Goal: Transaction & Acquisition: Subscribe to service/newsletter

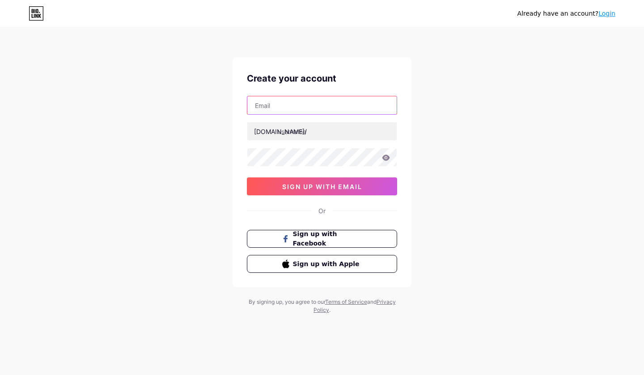
click at [273, 106] on input "text" at bounding box center [321, 105] width 149 height 18
type input "s"
click at [347, 268] on span "Sign up with Apple" at bounding box center [328, 263] width 70 height 9
click at [261, 104] on input "s" at bounding box center [321, 105] width 149 height 18
type input "[EMAIL_ADDRESS][DOMAIN_NAME]"
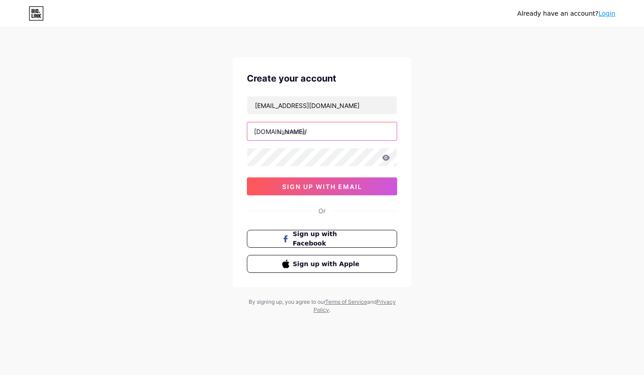
click at [301, 126] on input "text" at bounding box center [321, 131] width 149 height 18
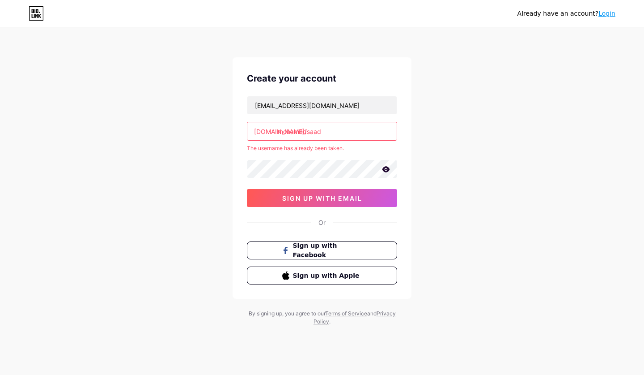
click at [388, 167] on icon at bounding box center [387, 169] width 8 height 6
click at [337, 195] on span "sign up with email" at bounding box center [322, 198] width 80 height 8
click at [327, 131] on input "mohamedsaad" at bounding box center [321, 131] width 149 height 18
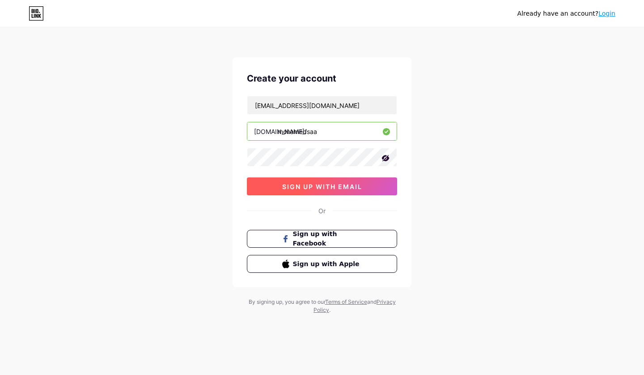
type input "mohamedsaa"
click at [334, 181] on button "sign up with email" at bounding box center [322, 186] width 150 height 18
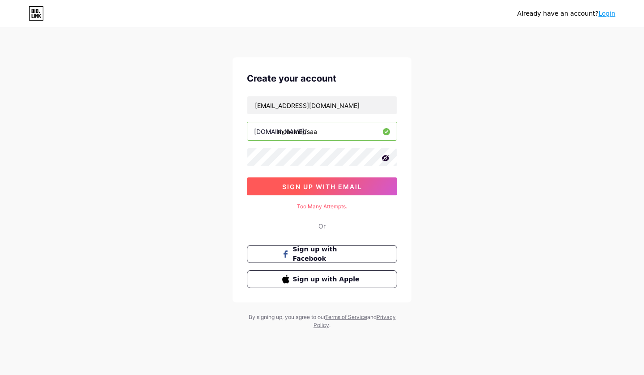
click at [322, 189] on span "sign up with email" at bounding box center [322, 187] width 80 height 8
click at [342, 184] on span "sign up with email" at bounding box center [322, 187] width 80 height 8
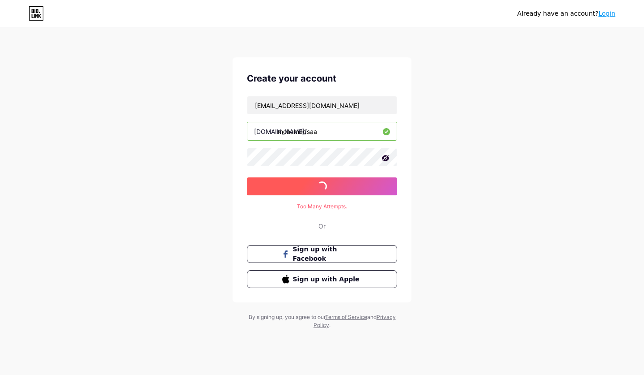
click at [342, 184] on span "sign up with email" at bounding box center [322, 187] width 80 height 8
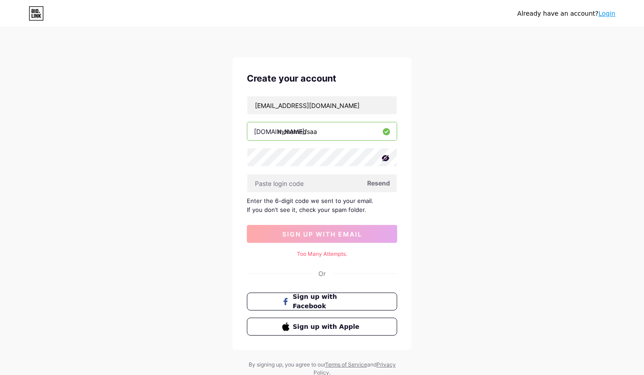
click at [376, 183] on span "Resend" at bounding box center [378, 182] width 23 height 9
click at [315, 251] on div "Too Many Attempts." at bounding box center [322, 254] width 150 height 8
